Goal: Transaction & Acquisition: Purchase product/service

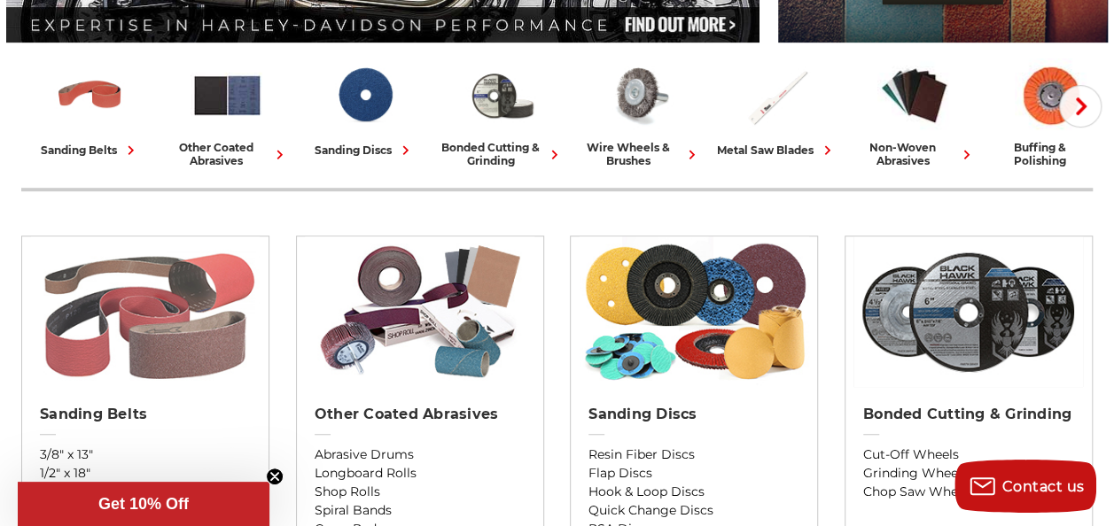
scroll to position [439, 0]
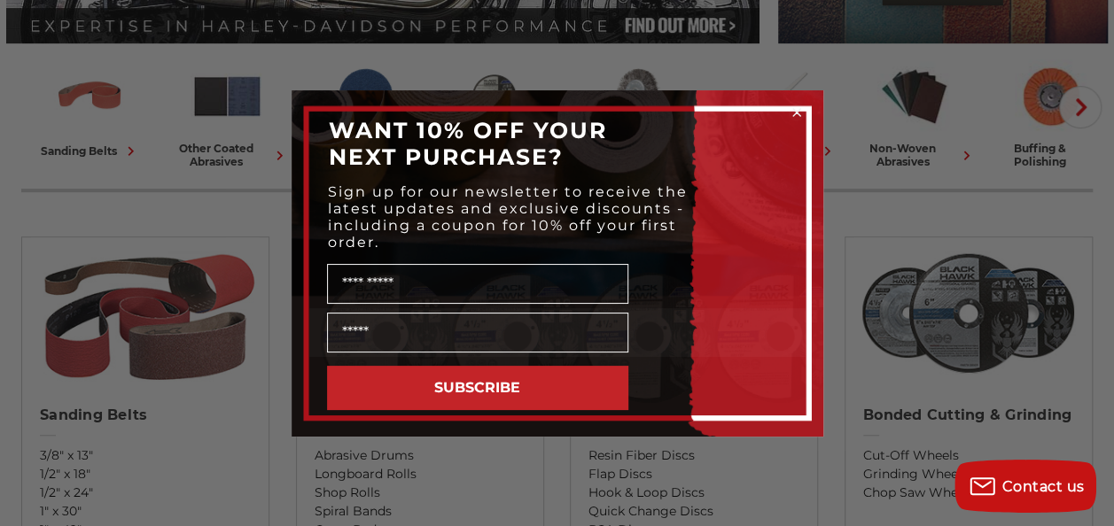
click at [797, 105] on circle "Close dialog" at bounding box center [796, 112] width 17 height 17
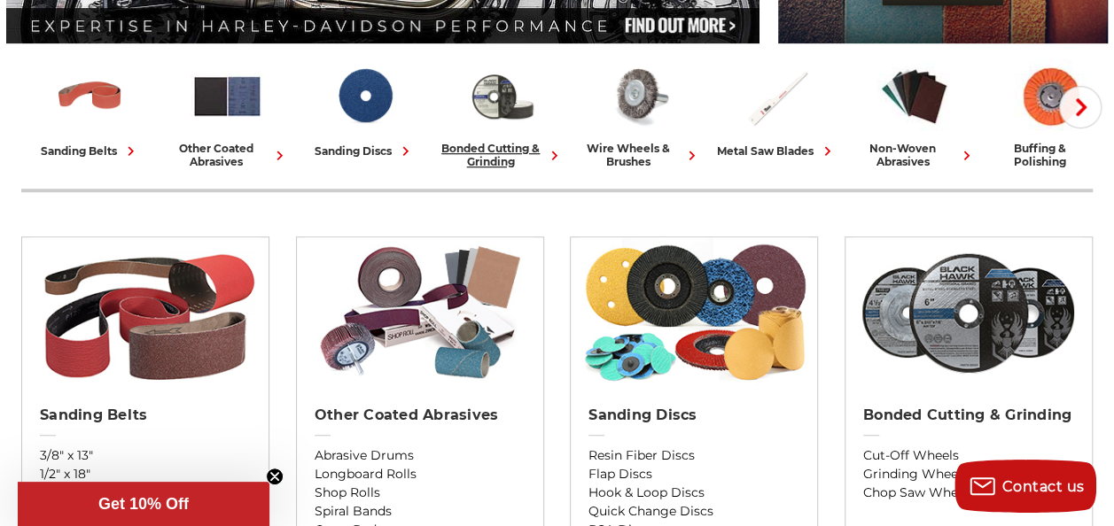
click at [547, 159] on div "bonded cutting & grinding" at bounding box center [501, 155] width 123 height 27
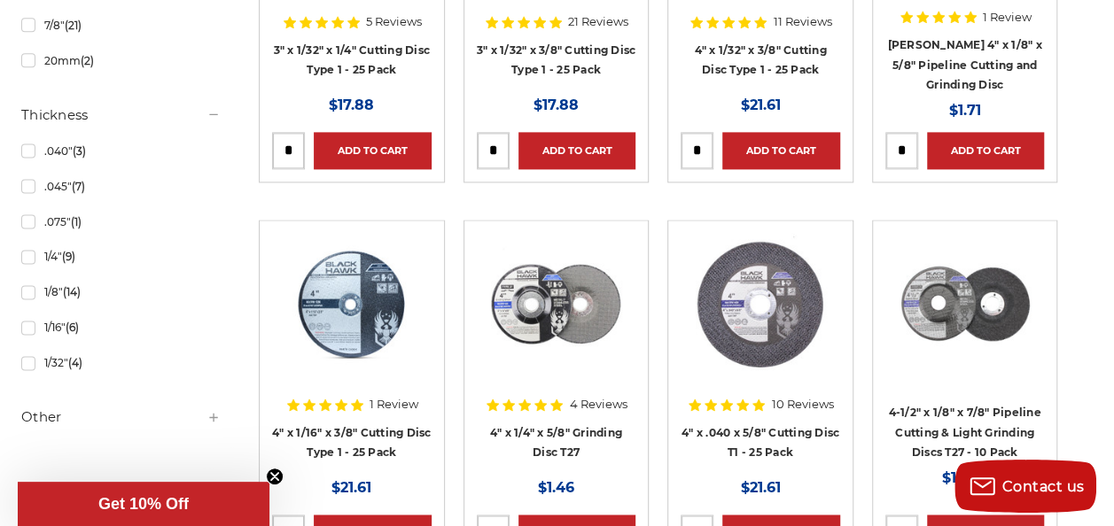
scroll to position [1164, 0]
